Goal: Navigation & Orientation: Find specific page/section

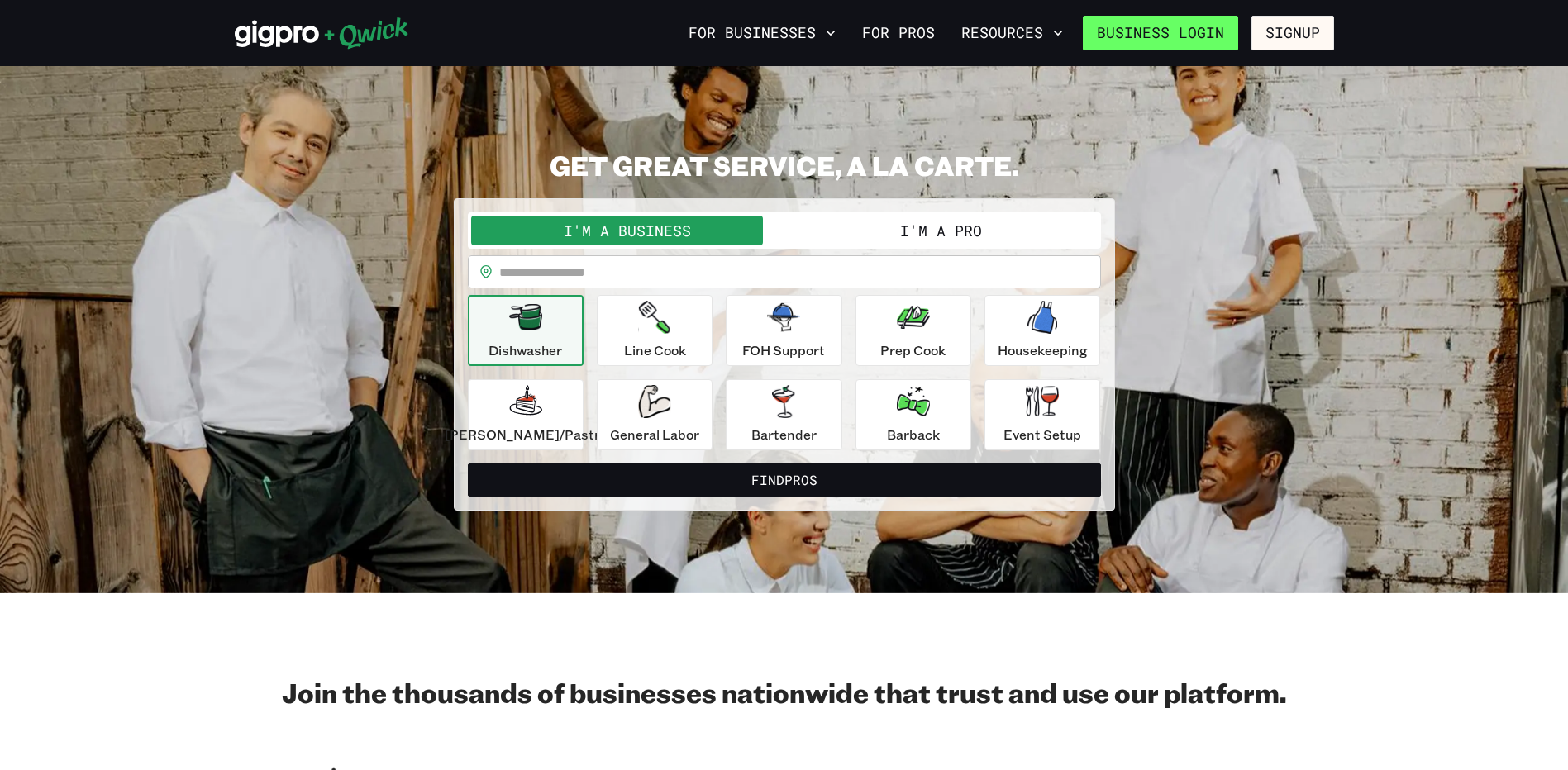
click at [1128, 30] on link "Business Login" at bounding box center [1161, 33] width 156 height 35
click at [623, 228] on button "I'm a Business" at bounding box center [628, 230] width 313 height 30
click at [1128, 27] on link "Business Login" at bounding box center [1161, 33] width 156 height 35
click at [651, 236] on button "I'm a Business" at bounding box center [628, 230] width 313 height 30
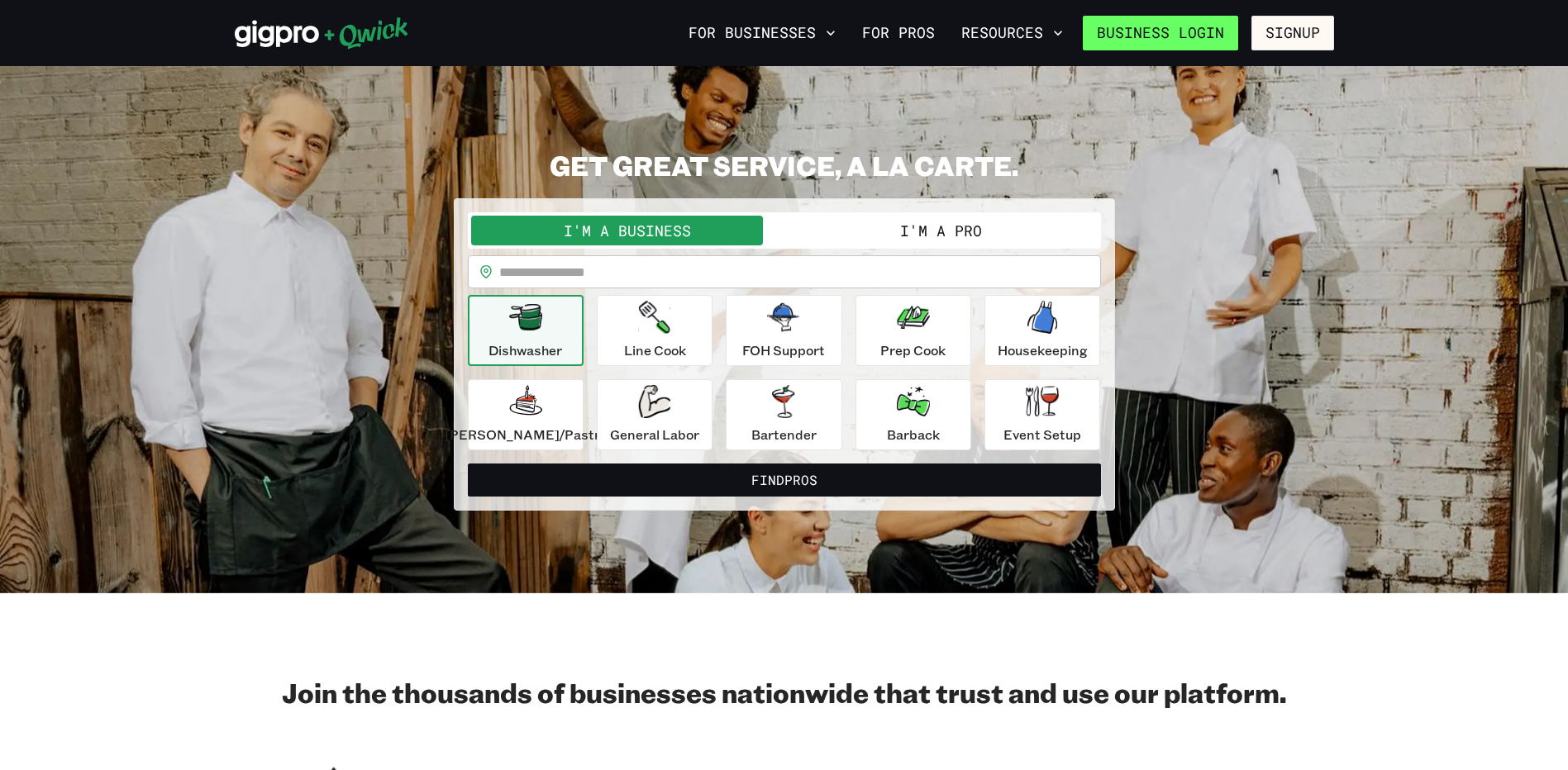
click at [1167, 28] on link "Business Login" at bounding box center [1161, 33] width 156 height 35
